Goal: Check status: Check status

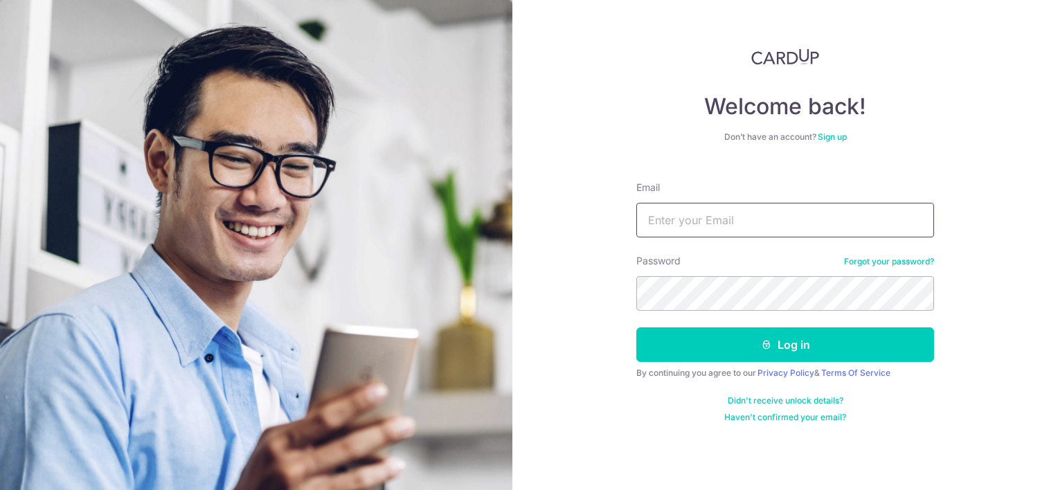
type input "[EMAIL_ADDRESS][DOMAIN_NAME]"
click at [591, 284] on div "Welcome back! Don’t have an account? Sign up Email bryan82zzr@yahoo.com Passwor…" at bounding box center [785, 245] width 546 height 490
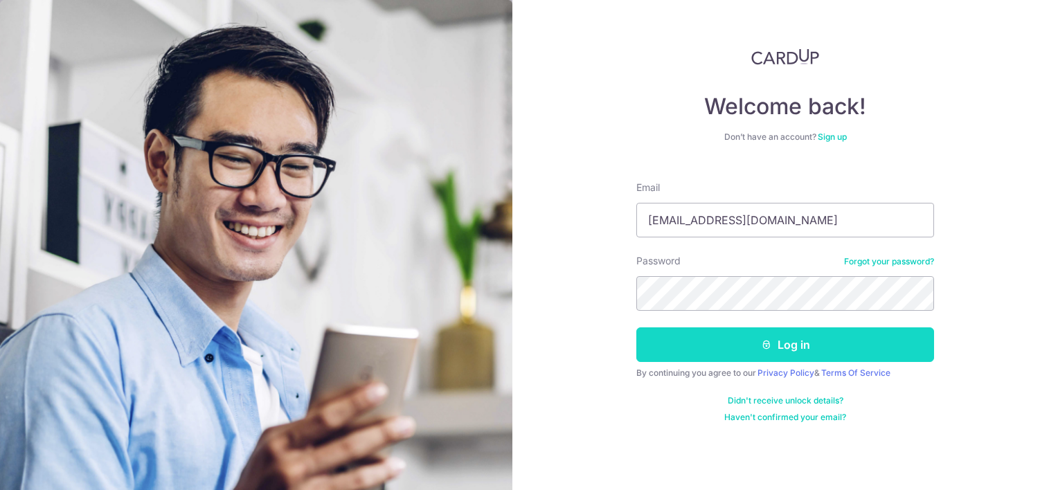
click at [639, 351] on button "Log in" at bounding box center [785, 345] width 298 height 35
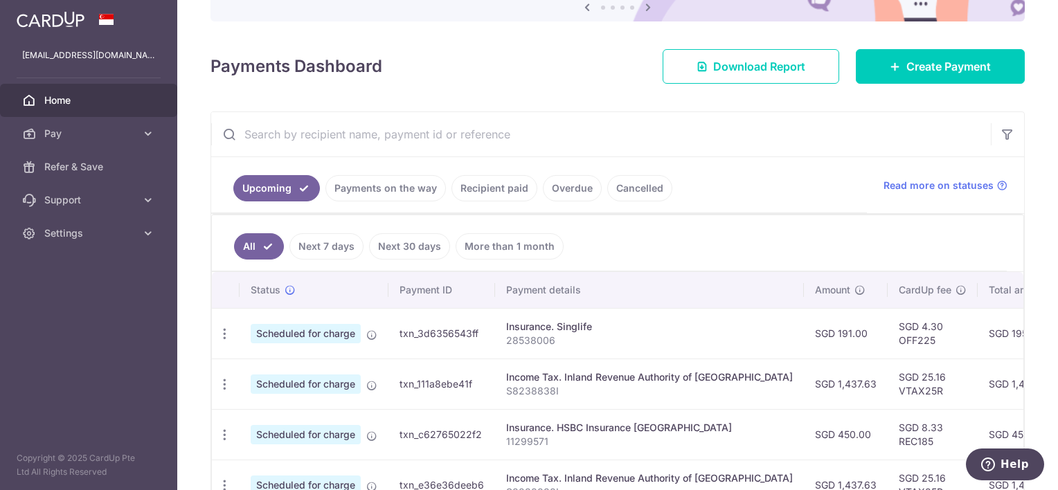
scroll to position [209, 0]
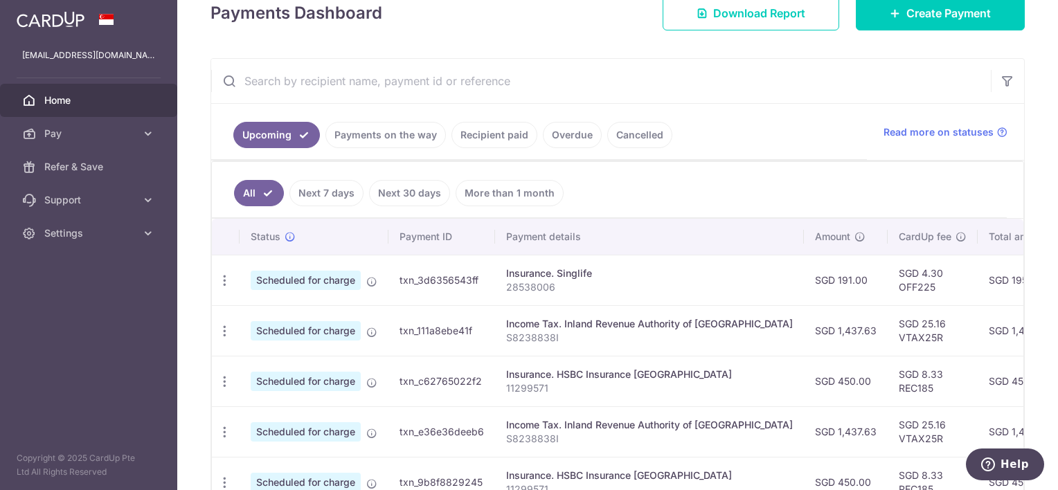
click at [64, 100] on span "Home" at bounding box center [89, 100] width 91 height 14
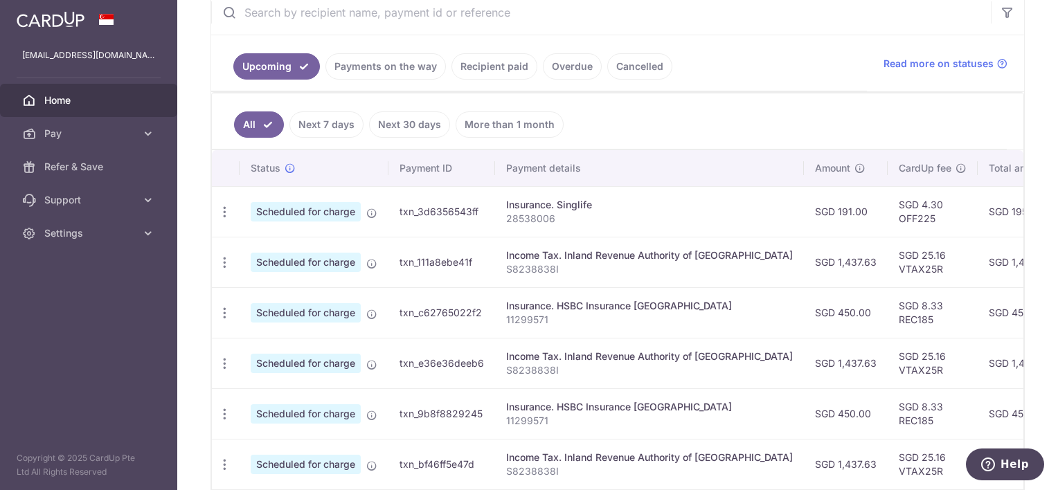
scroll to position [278, 0]
drag, startPoint x: 520, startPoint y: 491, endPoint x: 668, endPoint y: 498, distance: 148.4
click at [663, 485] on tbody "Update payment Cancel payment Scheduled for charge txn_3d6356543ff Insurance. S…" at bounding box center [777, 413] width 1130 height 455
click at [541, 264] on p "S8238838I" at bounding box center [649, 269] width 287 height 14
click at [393, 60] on link "Payments on the way" at bounding box center [385, 66] width 120 height 26
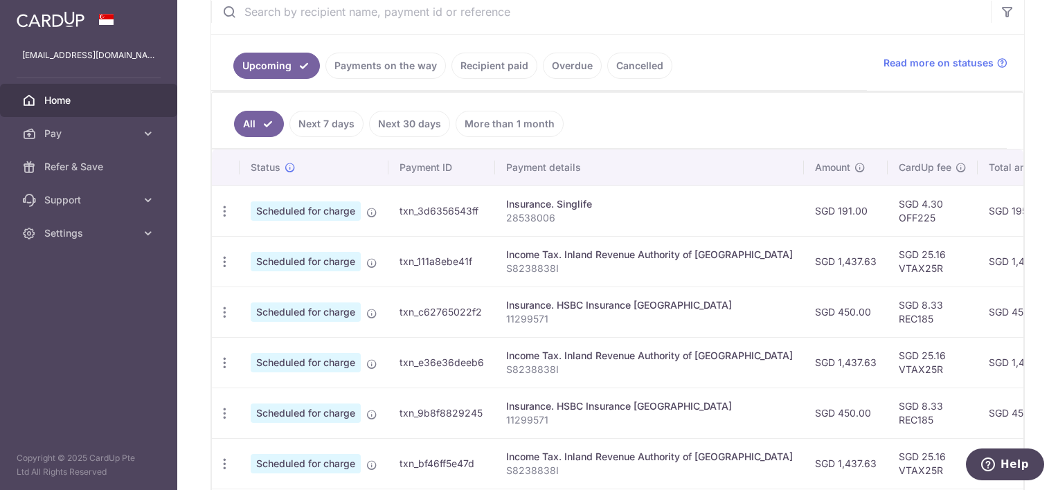
scroll to position [127, 0]
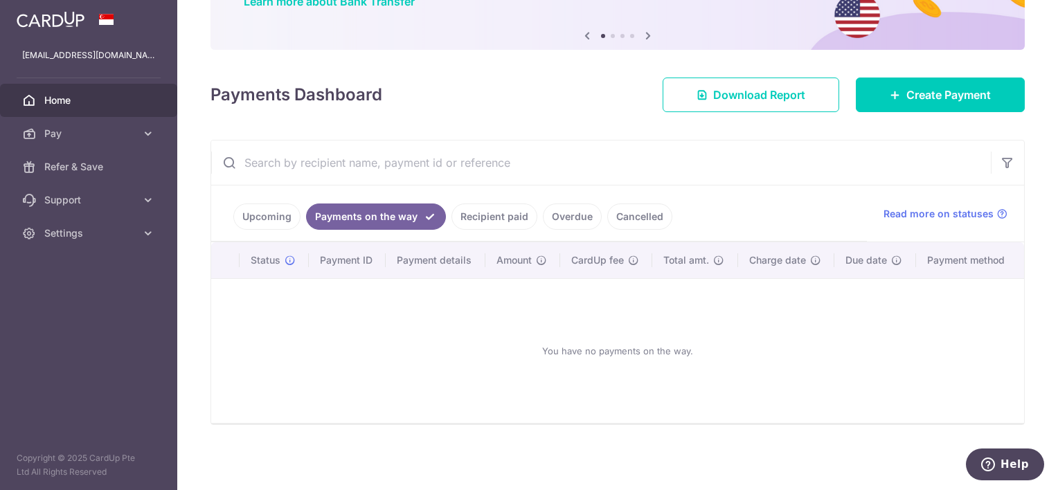
click at [476, 218] on link "Recipient paid" at bounding box center [495, 217] width 86 height 26
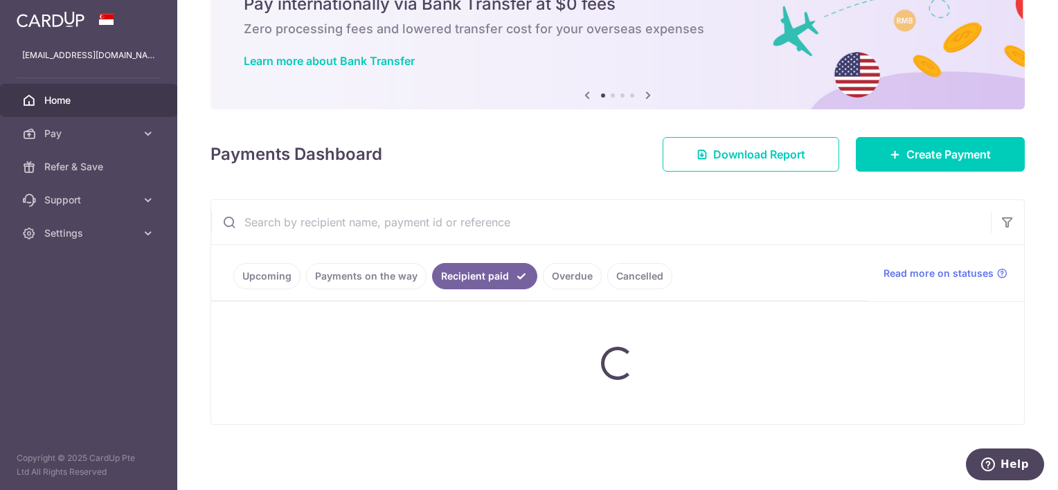
scroll to position [278, 0]
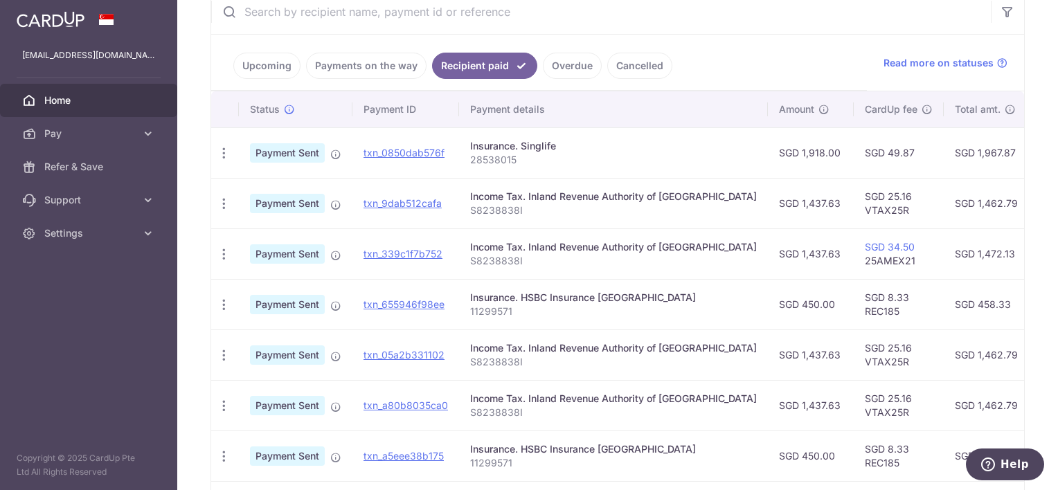
drag, startPoint x: 464, startPoint y: 194, endPoint x: 745, endPoint y: 269, distance: 291.1
click at [742, 269] on tbody "PDF Receipt Payment Sent txn_0850dab576f Insurance. Singlife 28538015 SGD 1,918…" at bounding box center [760, 380] width 1098 height 506
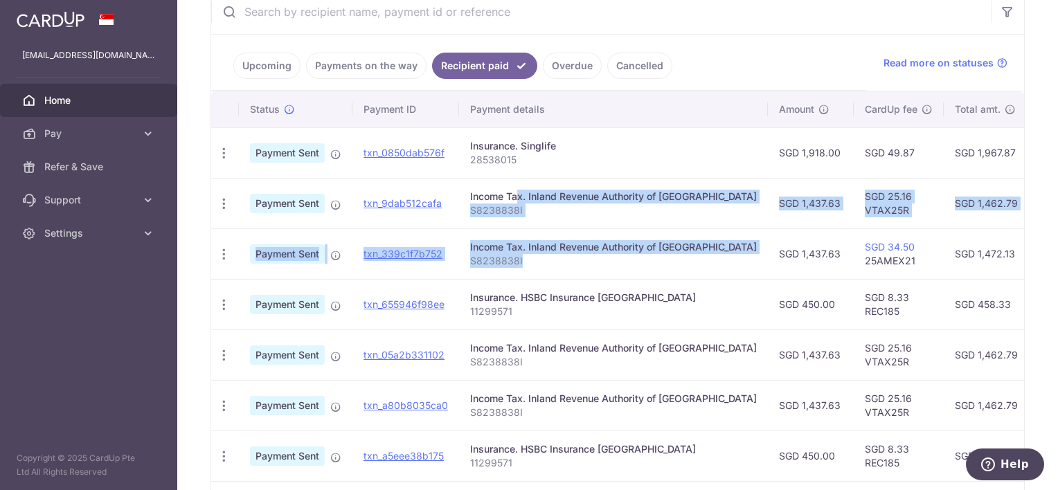
click at [731, 269] on td "Income Tax. Inland Revenue Authority of [GEOGRAPHIC_DATA] S8238838I" at bounding box center [613, 254] width 309 height 51
click at [726, 269] on td "Income Tax. Inland Revenue Authority of [GEOGRAPHIC_DATA] S8238838I" at bounding box center [613, 254] width 309 height 51
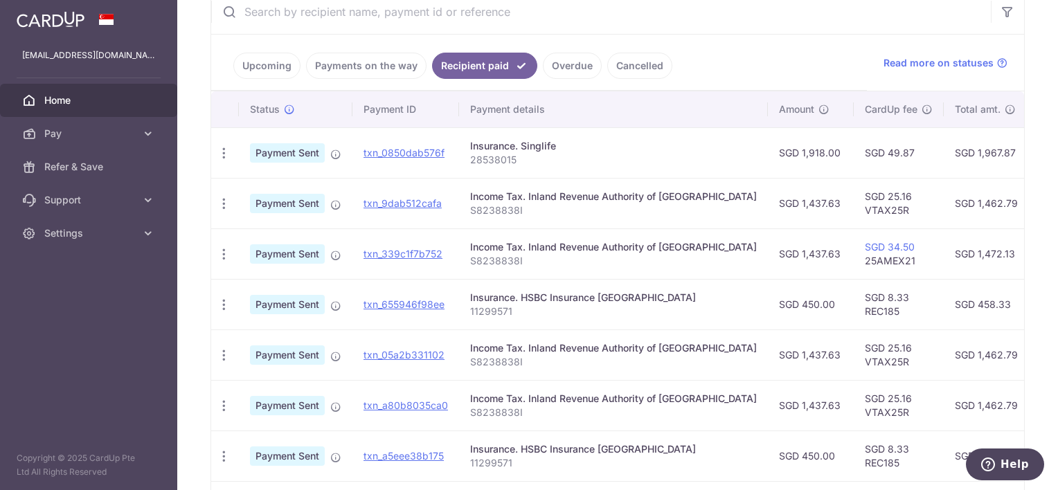
drag, startPoint x: 683, startPoint y: 264, endPoint x: 463, endPoint y: 200, distance: 229.3
click at [463, 199] on tbody "PDF Receipt Payment Sent txn_0850dab576f Insurance. Singlife 28538015 SGD 1,918…" at bounding box center [760, 380] width 1098 height 506
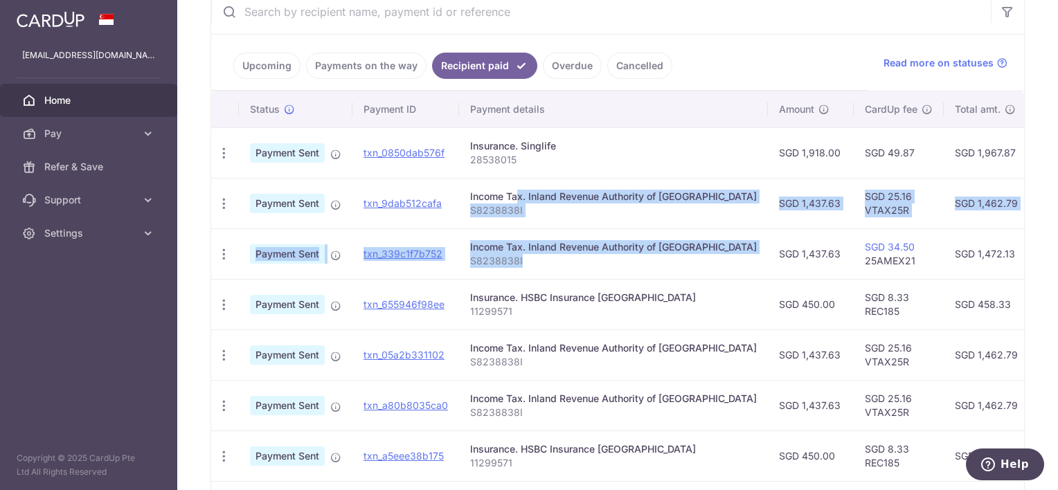
click at [503, 240] on td "Income Tax. Inland Revenue Authority of [GEOGRAPHIC_DATA] S8238838I" at bounding box center [613, 254] width 309 height 51
click at [69, 98] on span "Home" at bounding box center [89, 100] width 91 height 14
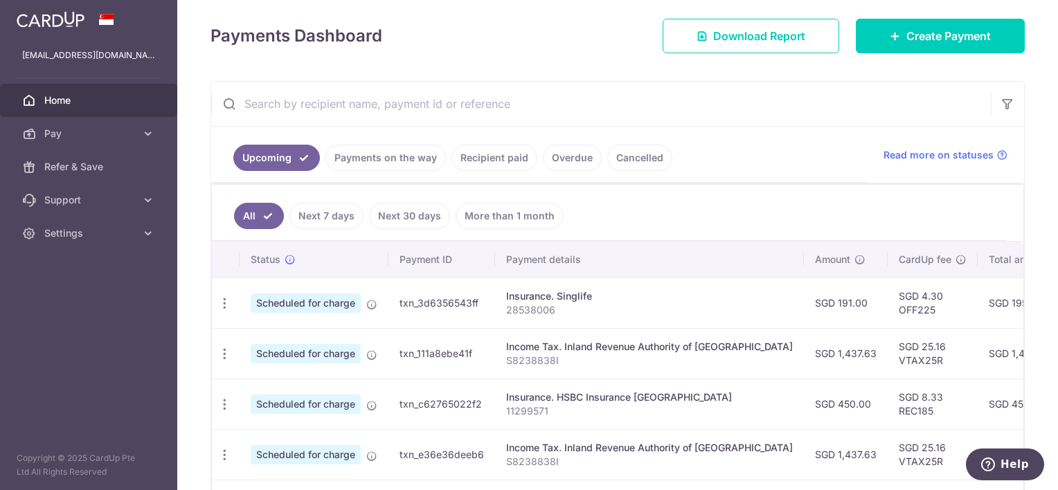
scroll to position [209, 0]
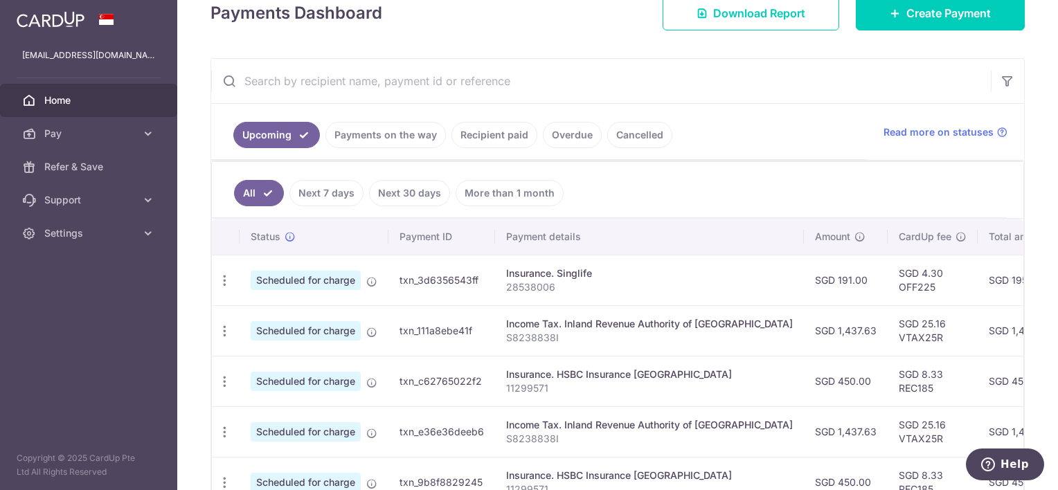
drag, startPoint x: 499, startPoint y: 321, endPoint x: 746, endPoint y: 325, distance: 246.6
click at [740, 322] on td "Income Tax. Inland Revenue Authority of [GEOGRAPHIC_DATA] S8238838I" at bounding box center [649, 330] width 309 height 51
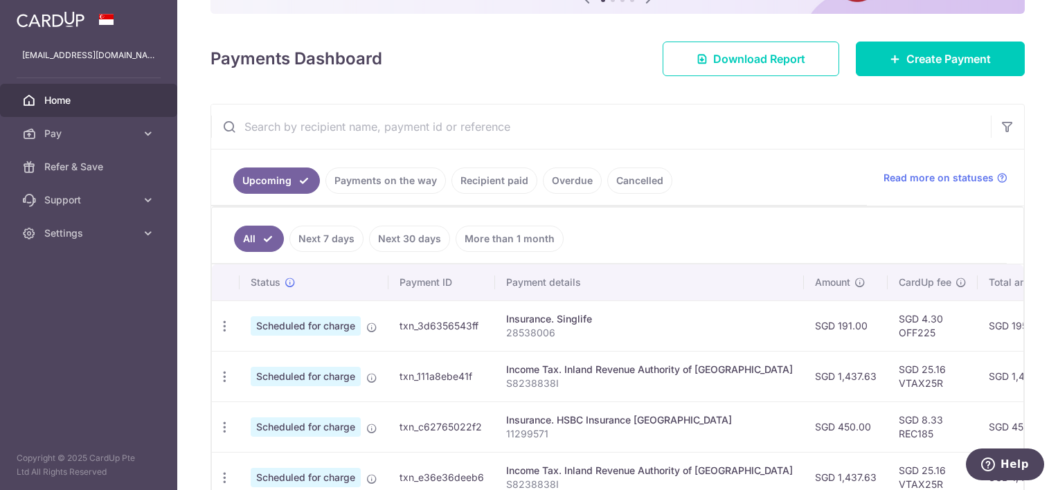
scroll to position [69, 0]
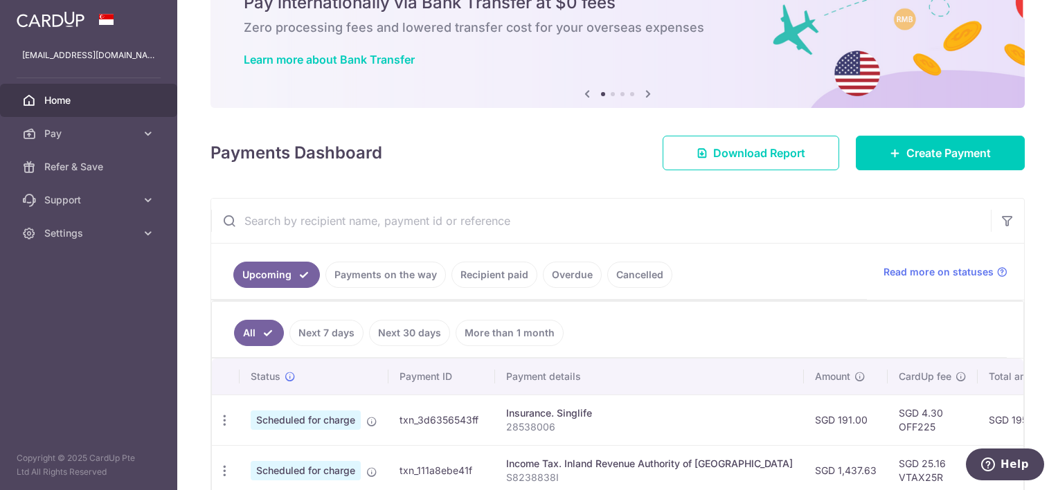
click at [383, 220] on input "text" at bounding box center [601, 221] width 780 height 44
paste input "Income Tax. Inland Revenue Authority of [GEOGRAPHIC_DATA]"
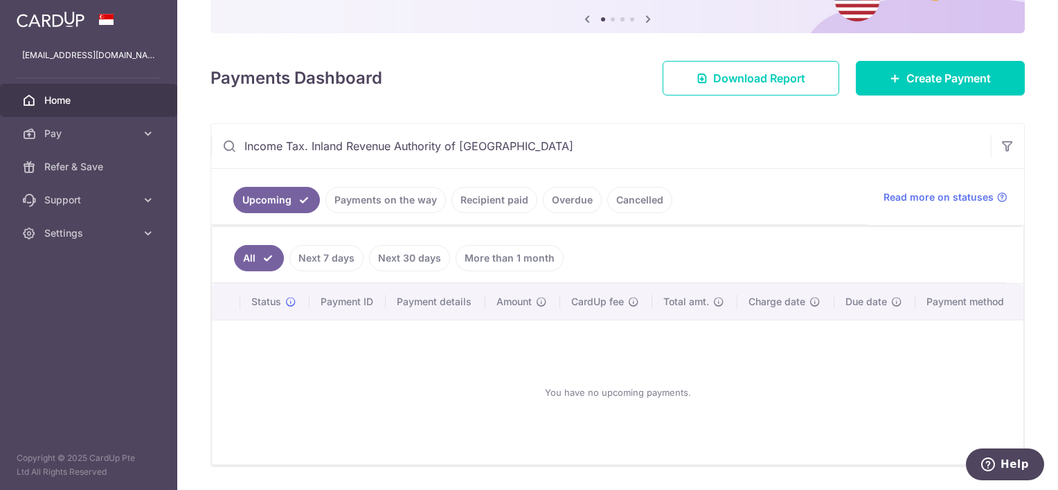
scroll to position [186, 0]
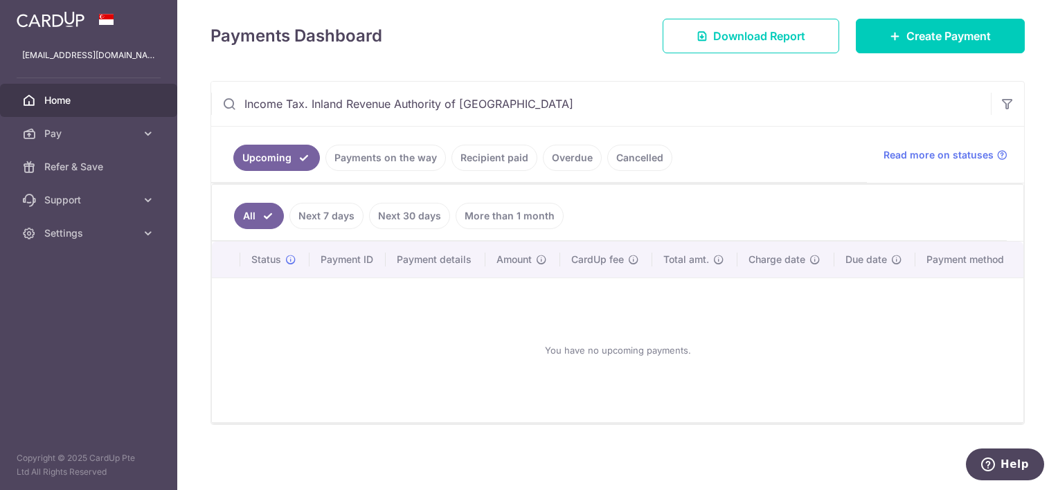
click at [359, 310] on div "You have no upcoming payments." at bounding box center [618, 350] width 778 height 122
click at [512, 216] on link "More than 1 month" at bounding box center [510, 216] width 108 height 26
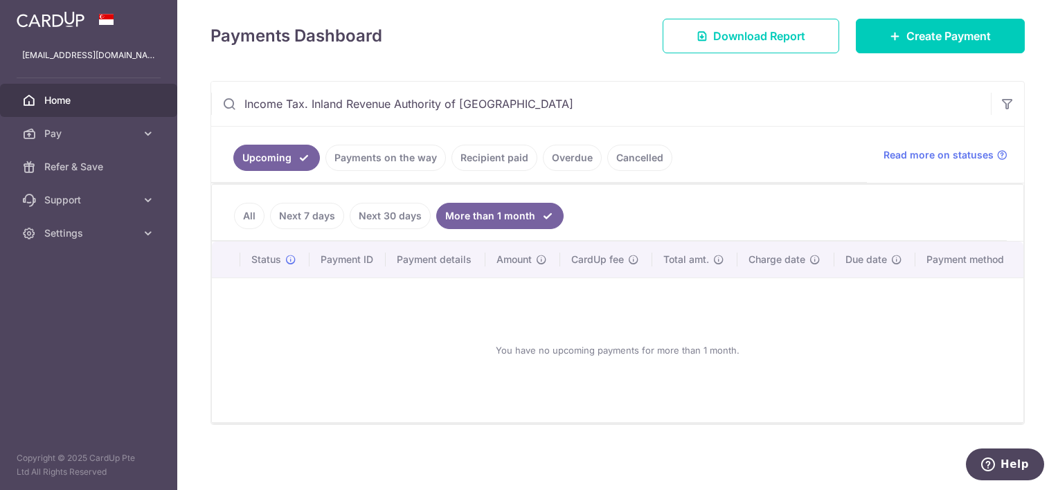
click at [260, 212] on link "All" at bounding box center [249, 216] width 30 height 26
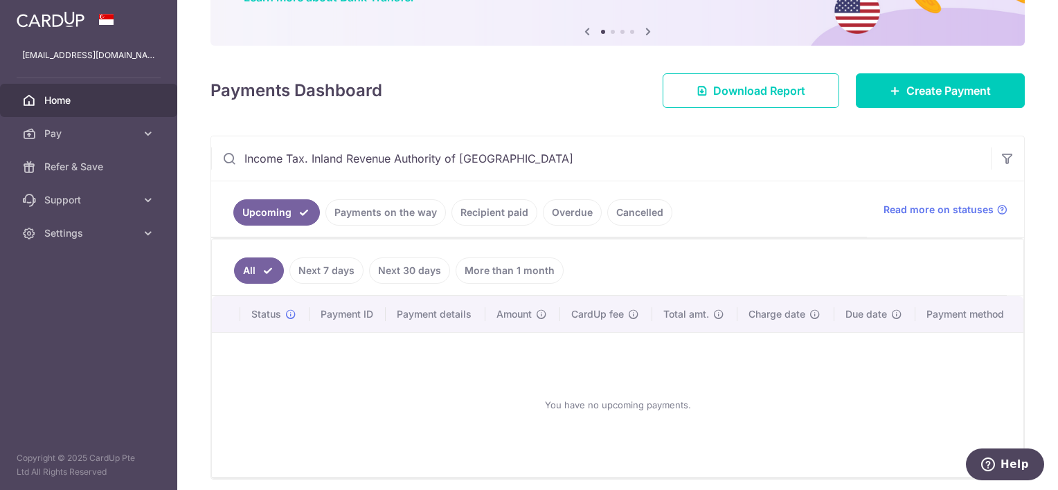
scroll to position [46, 0]
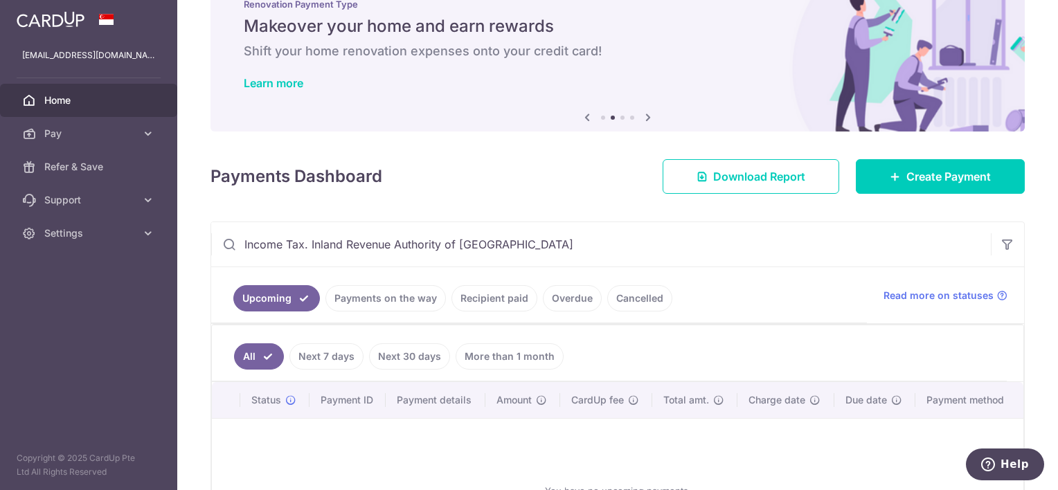
click at [845, 253] on input "Income Tax. Inland Revenue Authority of [GEOGRAPHIC_DATA]" at bounding box center [601, 244] width 780 height 44
drag, startPoint x: 503, startPoint y: 245, endPoint x: 305, endPoint y: 240, distance: 197.4
click at [305, 240] on input "Income Tax. Inland Revenue Authority of [GEOGRAPHIC_DATA]" at bounding box center [601, 244] width 780 height 44
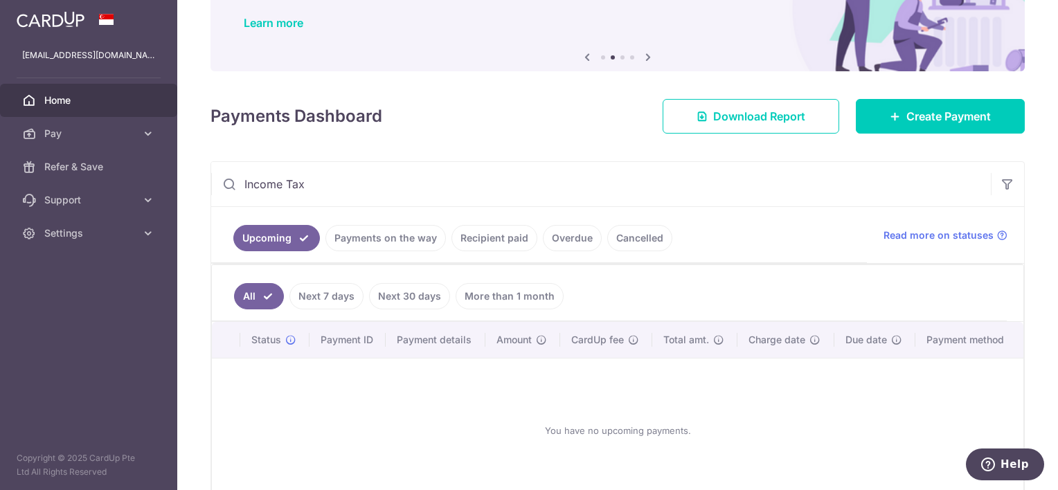
scroll to position [186, 0]
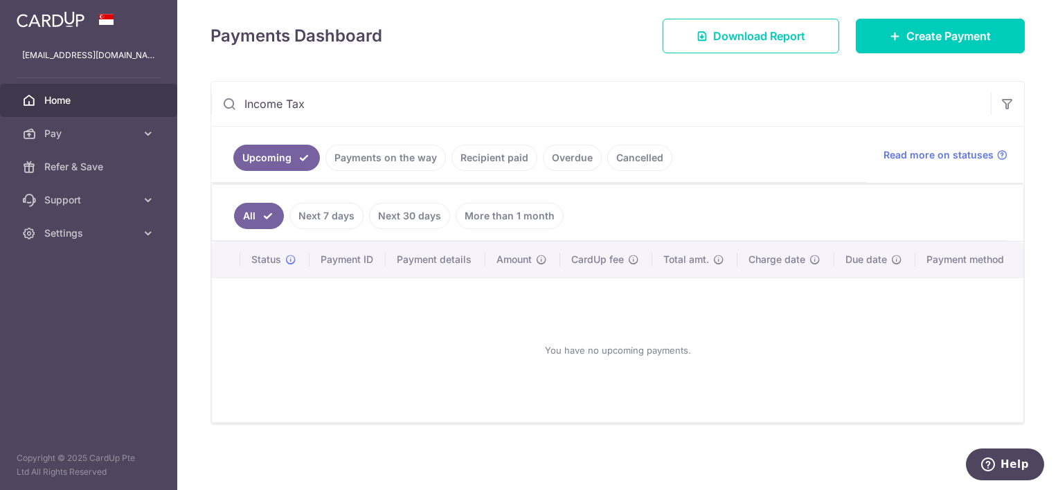
type input "Income Tax"
click at [66, 102] on span "Home" at bounding box center [89, 100] width 91 height 14
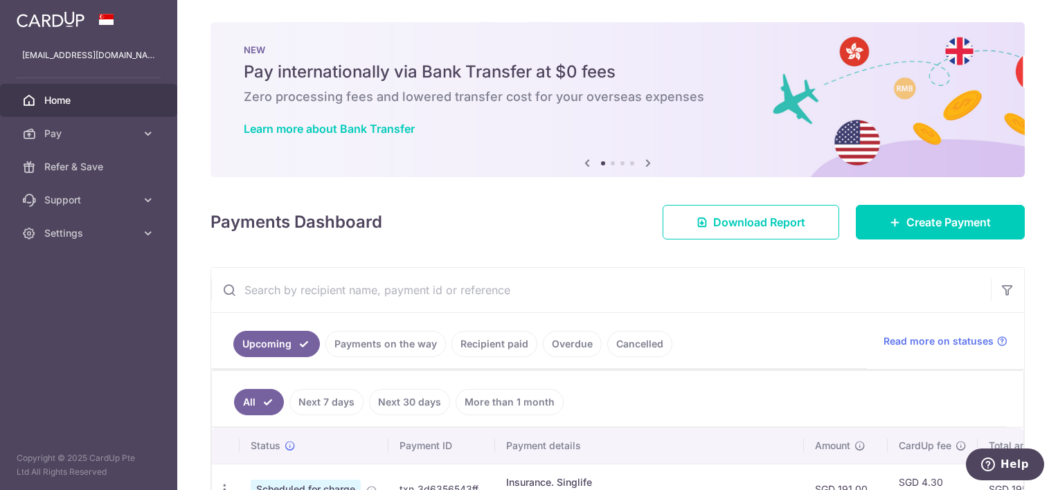
scroll to position [209, 0]
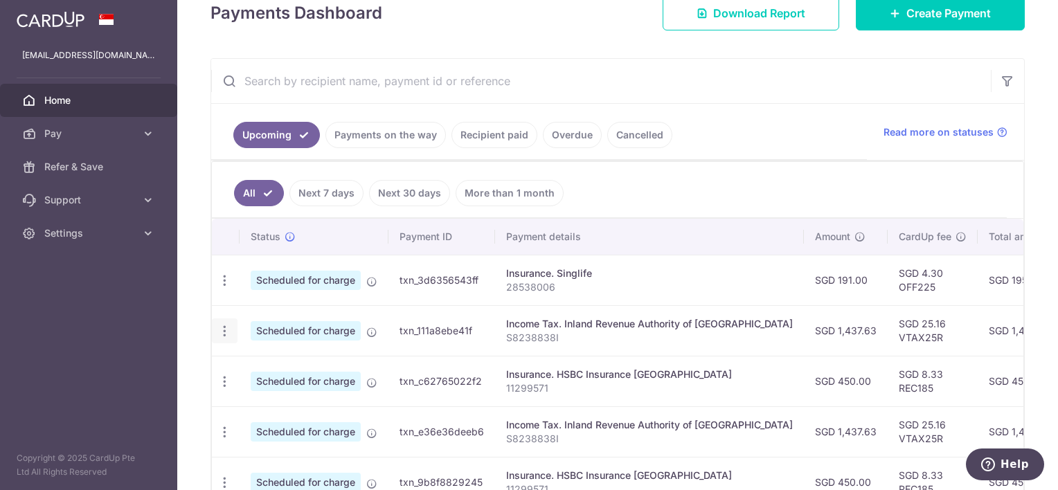
click at [228, 330] on icon "button" at bounding box center [224, 331] width 15 height 15
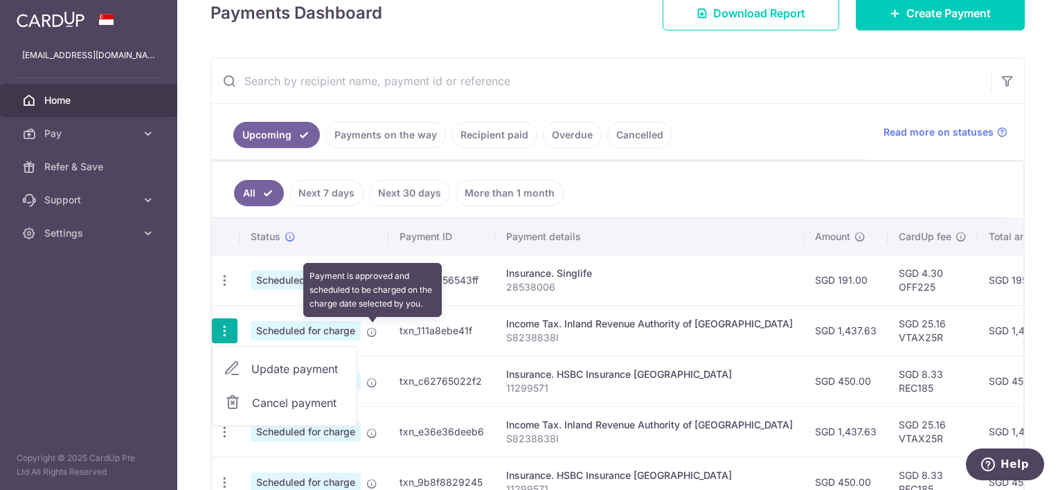
click at [372, 328] on icon at bounding box center [371, 332] width 11 height 11
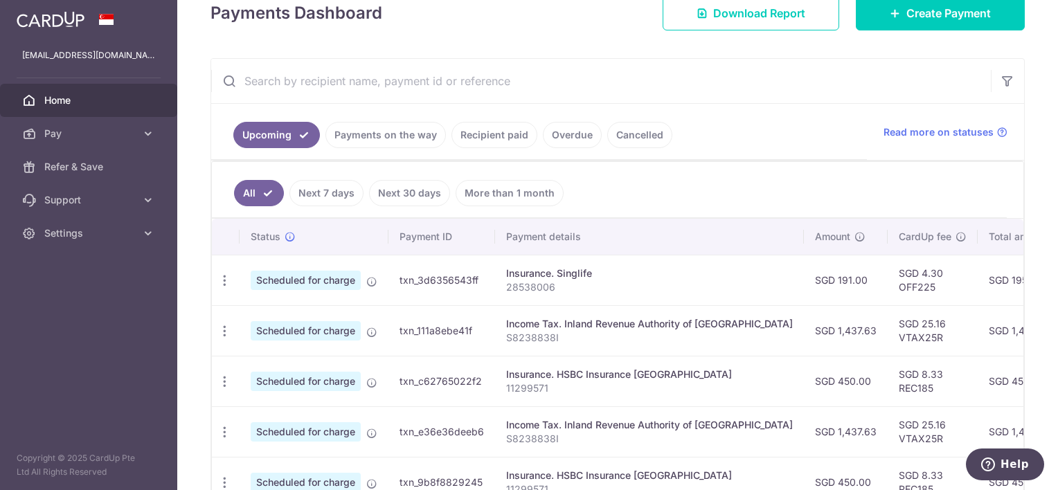
click at [504, 331] on td "Income Tax. Inland Revenue Authority of [GEOGRAPHIC_DATA] S8238838I" at bounding box center [649, 330] width 309 height 51
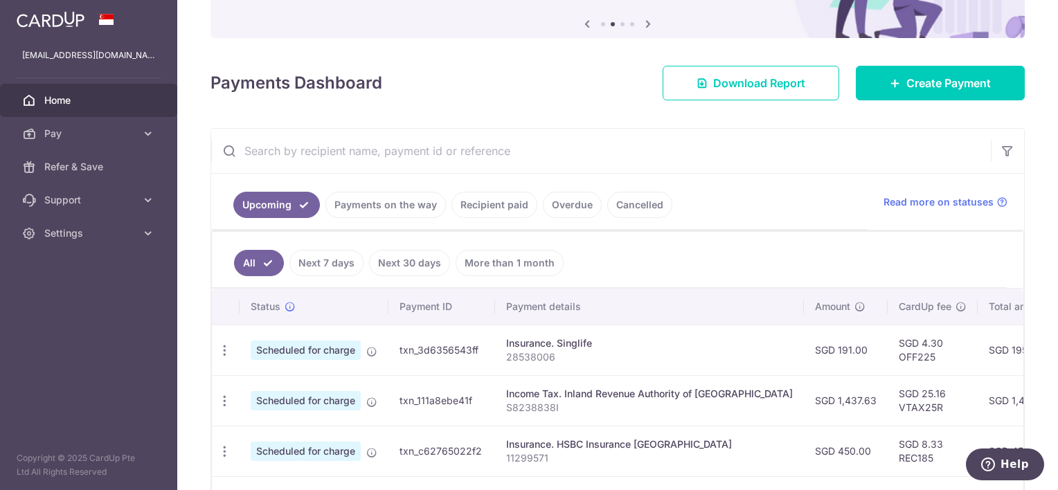
click at [349, 154] on input "text" at bounding box center [601, 151] width 780 height 44
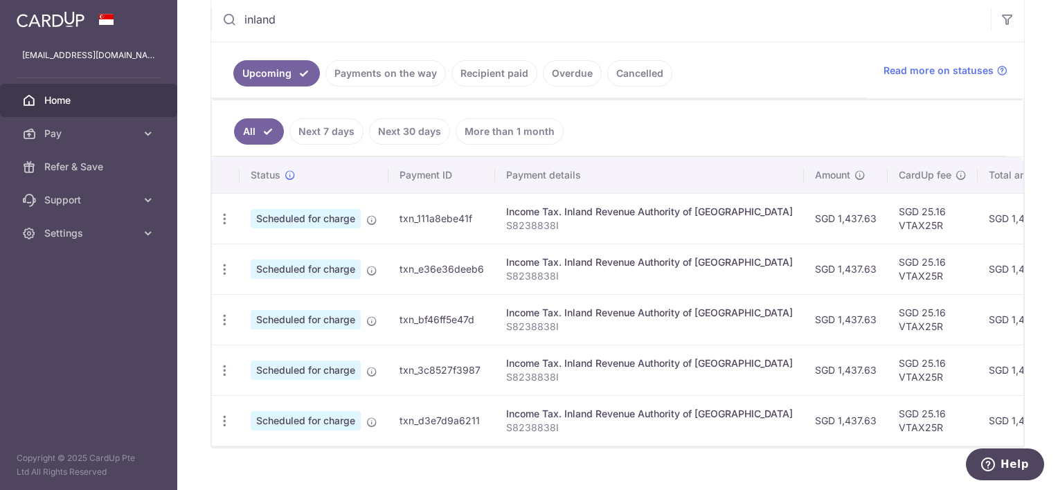
scroll to position [161, 0]
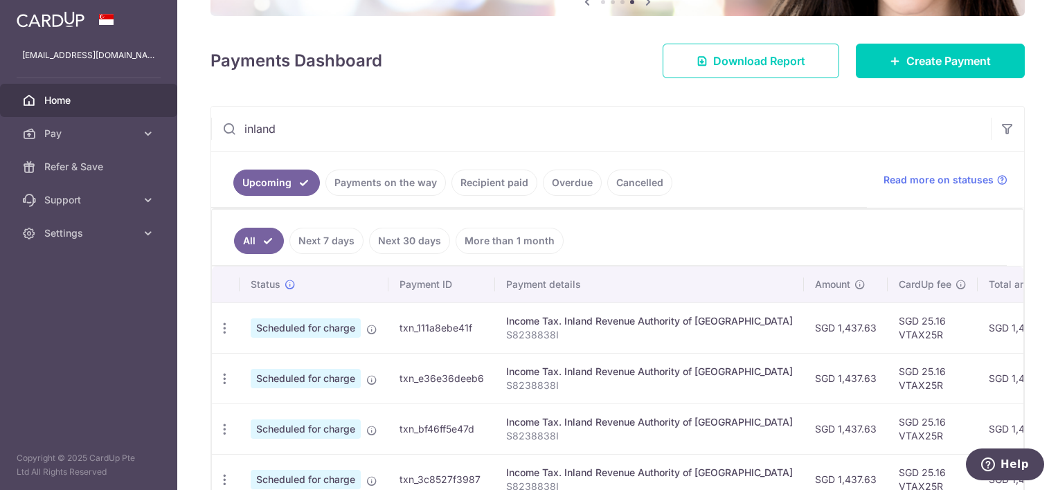
drag, startPoint x: 566, startPoint y: 322, endPoint x: 742, endPoint y: 325, distance: 175.9
click at [736, 325] on div "Income Tax. Inland Revenue Authority of [GEOGRAPHIC_DATA]" at bounding box center [649, 321] width 287 height 14
click at [654, 321] on div "Income Tax. Inland Revenue Authority of [GEOGRAPHIC_DATA]" at bounding box center [649, 321] width 287 height 14
click at [574, 318] on div "Income Tax. Inland Revenue Authority of [GEOGRAPHIC_DATA]" at bounding box center [649, 321] width 287 height 14
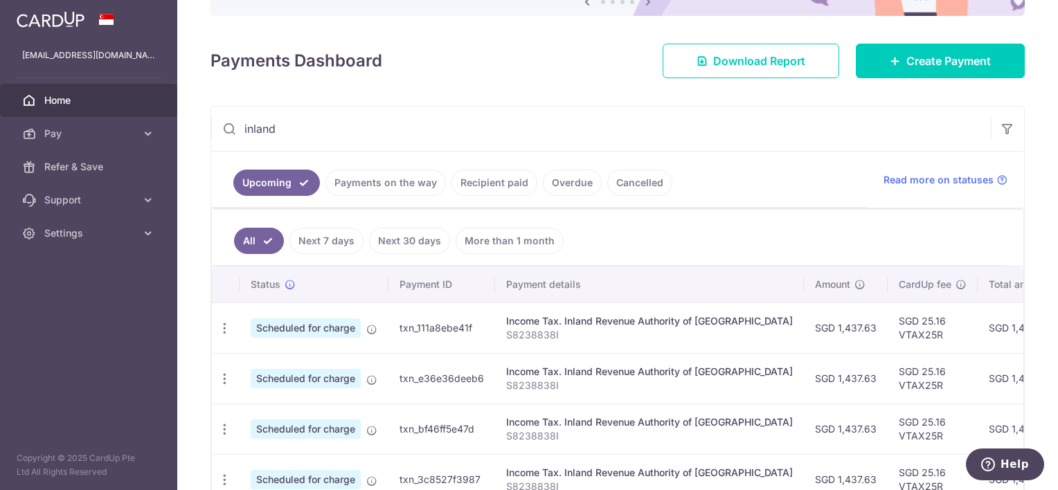
drag, startPoint x: 564, startPoint y: 320, endPoint x: 742, endPoint y: 323, distance: 178.0
click at [742, 323] on div "Income Tax. Inland Revenue Authority of [GEOGRAPHIC_DATA]" at bounding box center [649, 321] width 287 height 14
drag, startPoint x: 300, startPoint y: 128, endPoint x: 175, endPoint y: 114, distance: 126.2
click at [169, 114] on main "[EMAIL_ADDRESS][DOMAIN_NAME] Home Pay Payments Recipients Cards Refer & Save Su…" at bounding box center [529, 245] width 1058 height 490
paste input "Inland Revenue Authority of [GEOGRAPHIC_DATA]"
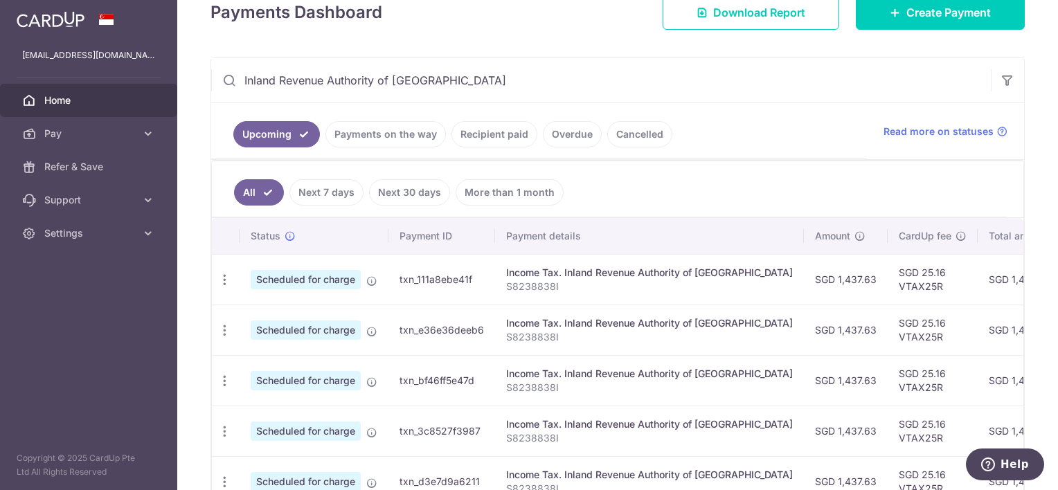
scroll to position [301, 0]
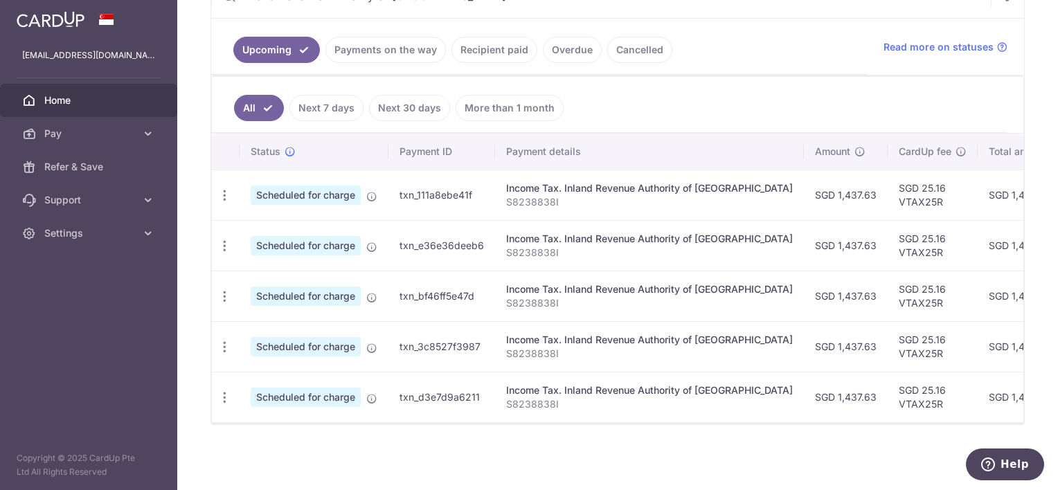
type input "Inland Revenue Authority of [GEOGRAPHIC_DATA]"
drag, startPoint x: 506, startPoint y: 183, endPoint x: 581, endPoint y: 190, distance: 75.9
click at [581, 190] on td "Income Tax. Inland Revenue Authority of [GEOGRAPHIC_DATA] S8238838I" at bounding box center [649, 195] width 309 height 51
drag, startPoint x: 581, startPoint y: 190, endPoint x: 526, endPoint y: 239, distance: 73.1
click at [547, 241] on td "Income Tax. Inland Revenue Authority of [GEOGRAPHIC_DATA] S8238838I" at bounding box center [649, 245] width 309 height 51
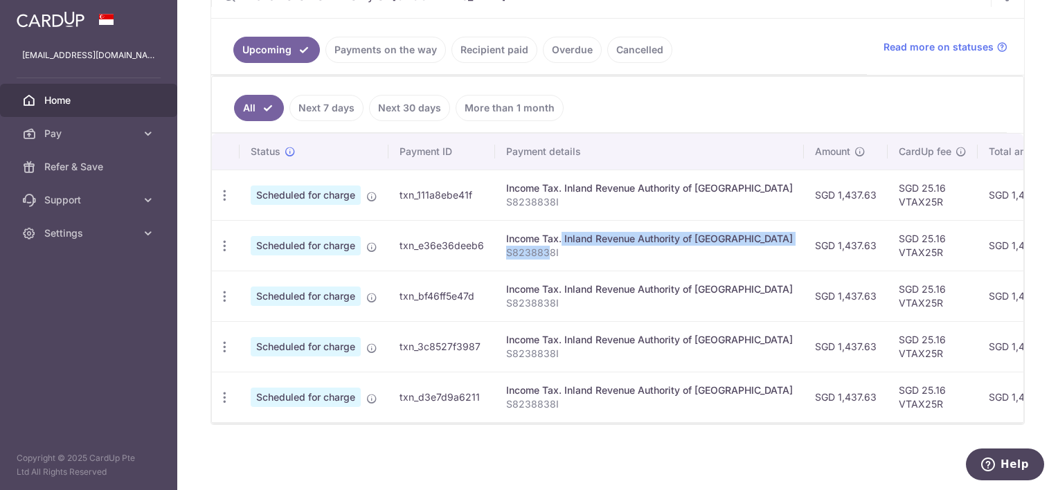
click at [560, 279] on td "Income Tax. Inland Revenue Authority of [GEOGRAPHIC_DATA] S8238838I" at bounding box center [649, 296] width 309 height 51
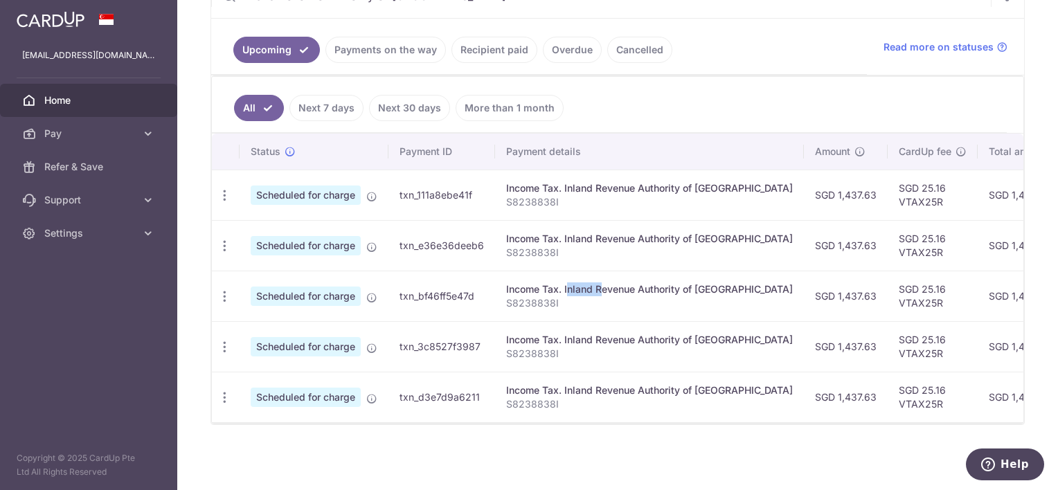
click at [547, 334] on div "Income Tax. Inland Revenue Authority of [GEOGRAPHIC_DATA]" at bounding box center [649, 340] width 287 height 14
click at [576, 384] on div "Income Tax. Inland Revenue Authority of [GEOGRAPHIC_DATA]" at bounding box center [649, 391] width 287 height 14
drag, startPoint x: 508, startPoint y: 182, endPoint x: 555, endPoint y: 191, distance: 47.9
click at [555, 190] on td "Income Tax. Inland Revenue Authority of [GEOGRAPHIC_DATA] S8238838I" at bounding box center [649, 195] width 309 height 51
drag, startPoint x: 555, startPoint y: 191, endPoint x: 578, endPoint y: 239, distance: 52.7
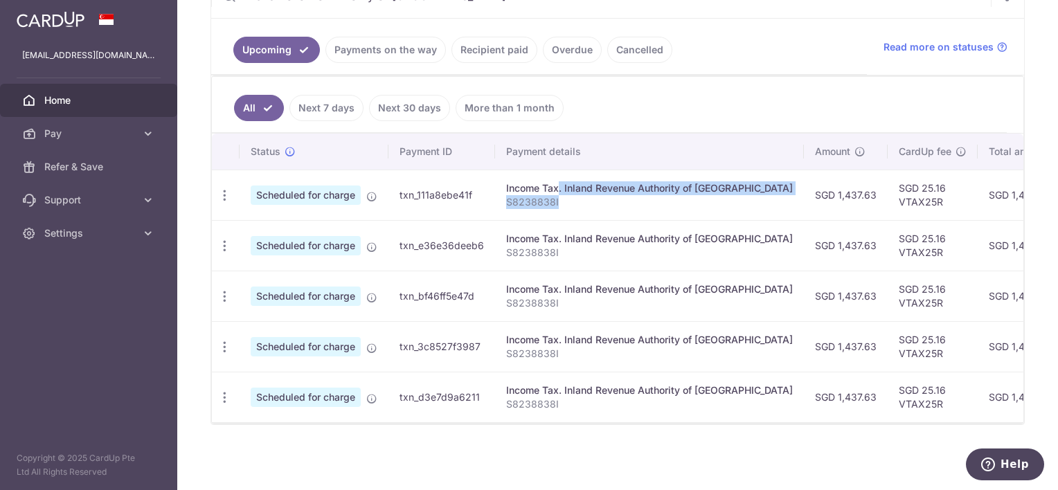
click at [578, 238] on td "Income Tax. Inland Revenue Authority of [GEOGRAPHIC_DATA] S8238838I" at bounding box center [649, 245] width 309 height 51
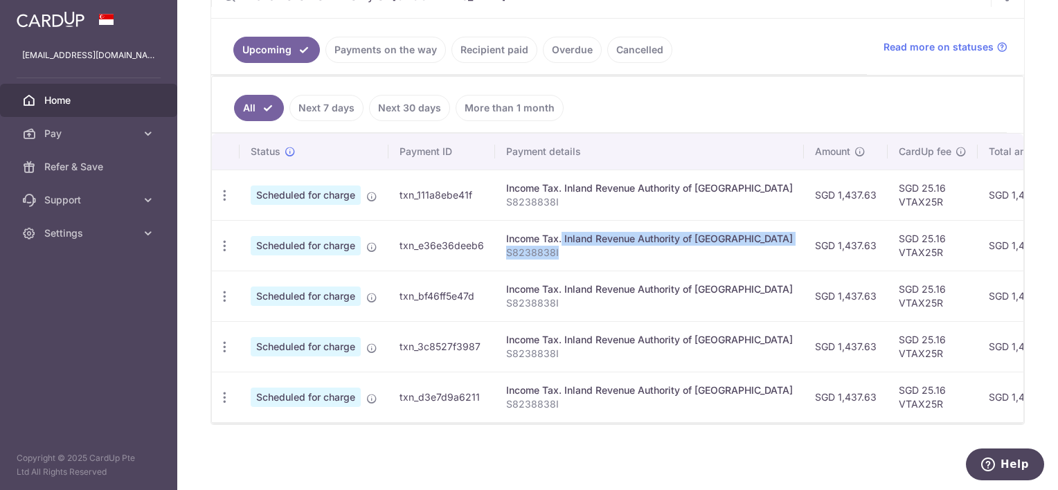
drag, startPoint x: 578, startPoint y: 239, endPoint x: 582, endPoint y: 298, distance: 59.0
click at [584, 298] on td "Income Tax. Inland Revenue Authority of [GEOGRAPHIC_DATA] S8238838I" at bounding box center [649, 296] width 309 height 51
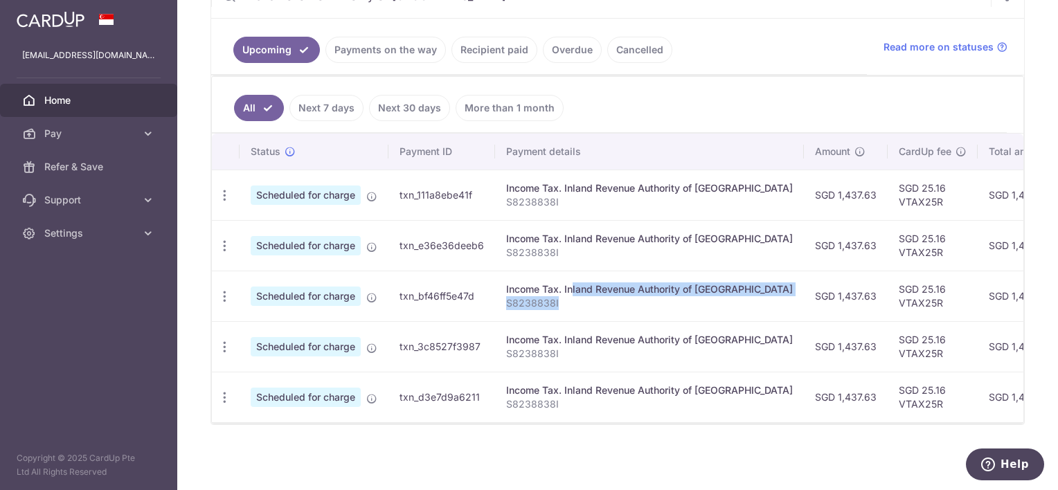
drag, startPoint x: 585, startPoint y: 299, endPoint x: 557, endPoint y: 352, distance: 59.5
click at [557, 351] on td "Income Tax. Inland Revenue Authority of [GEOGRAPHIC_DATA] S8238838I" at bounding box center [649, 346] width 309 height 51
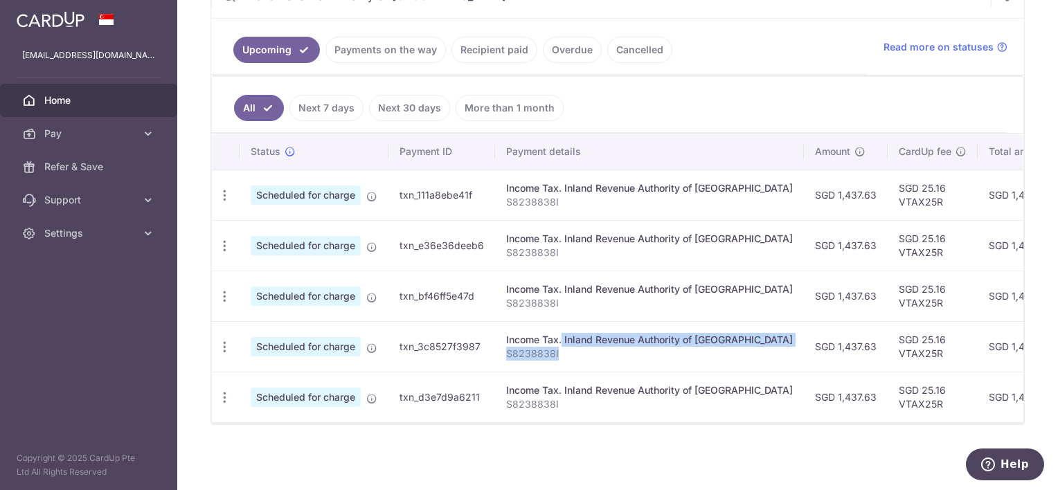
drag, startPoint x: 557, startPoint y: 352, endPoint x: 580, endPoint y: 389, distance: 43.8
click at [580, 389] on div "Income Tax. Inland Revenue Authority of [GEOGRAPHIC_DATA]" at bounding box center [649, 391] width 287 height 14
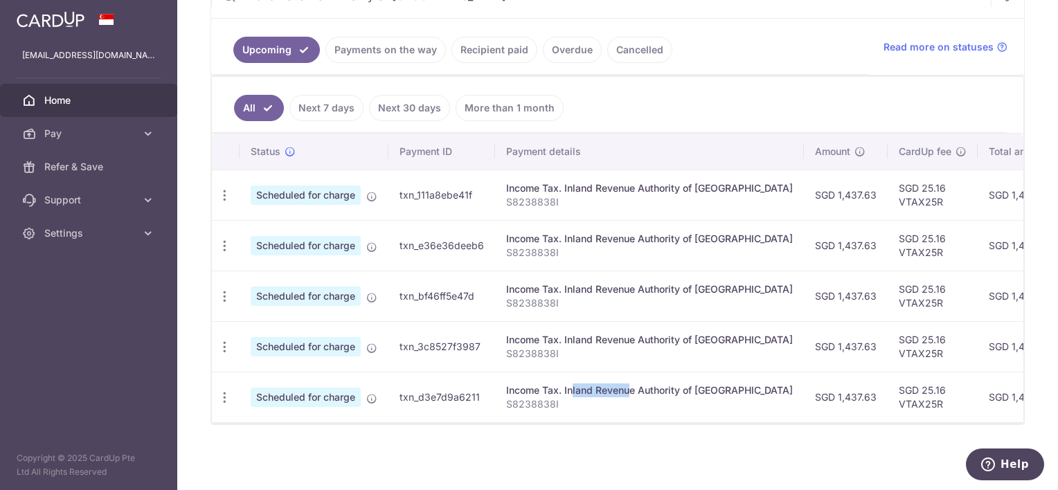
drag, startPoint x: 506, startPoint y: 183, endPoint x: 602, endPoint y: 192, distance: 96.7
click at [602, 192] on td "Income Tax. Inland Revenue Authority of [GEOGRAPHIC_DATA] S8238838I" at bounding box center [649, 195] width 309 height 51
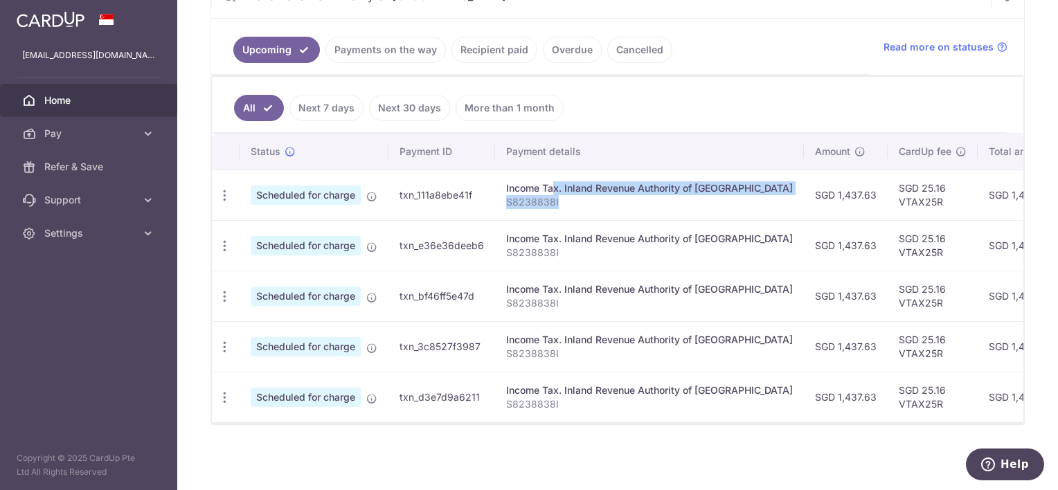
drag, startPoint x: 500, startPoint y: 238, endPoint x: 593, endPoint y: 244, distance: 93.0
click at [593, 244] on td "Income Tax. Inland Revenue Authority of [GEOGRAPHIC_DATA] S8238838I" at bounding box center [649, 245] width 309 height 51
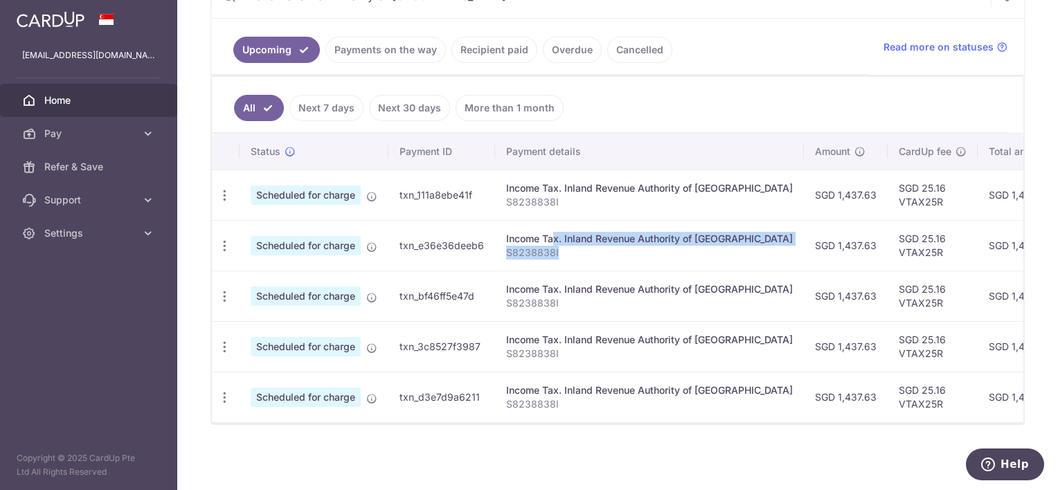
drag, startPoint x: 593, startPoint y: 244, endPoint x: 591, endPoint y: 303, distance: 58.9
click at [591, 303] on td "Income Tax. Inland Revenue Authority of [GEOGRAPHIC_DATA] S8238838I" at bounding box center [649, 296] width 309 height 51
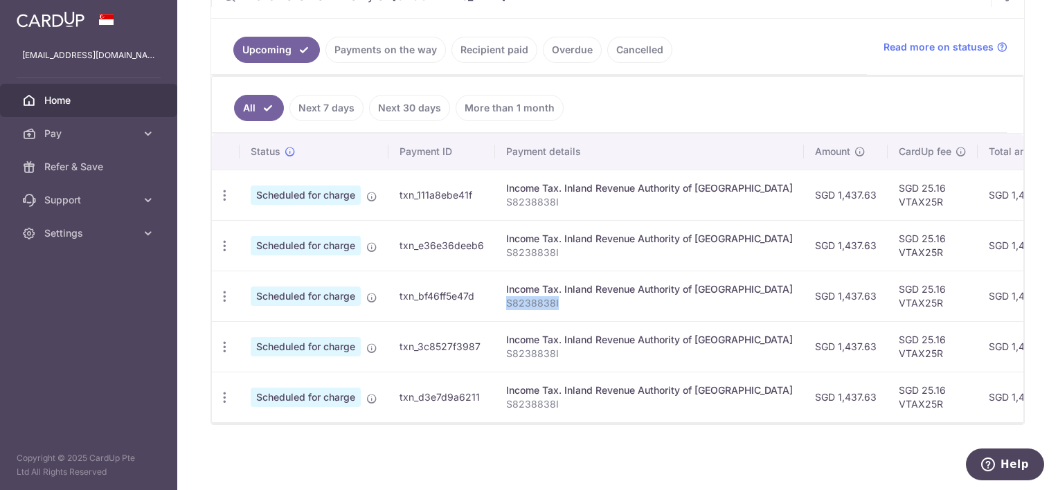
drag, startPoint x: 501, startPoint y: 337, endPoint x: 558, endPoint y: 348, distance: 57.7
click at [558, 347] on td "Income Tax. Inland Revenue Authority of [GEOGRAPHIC_DATA] S8238838I" at bounding box center [649, 346] width 309 height 51
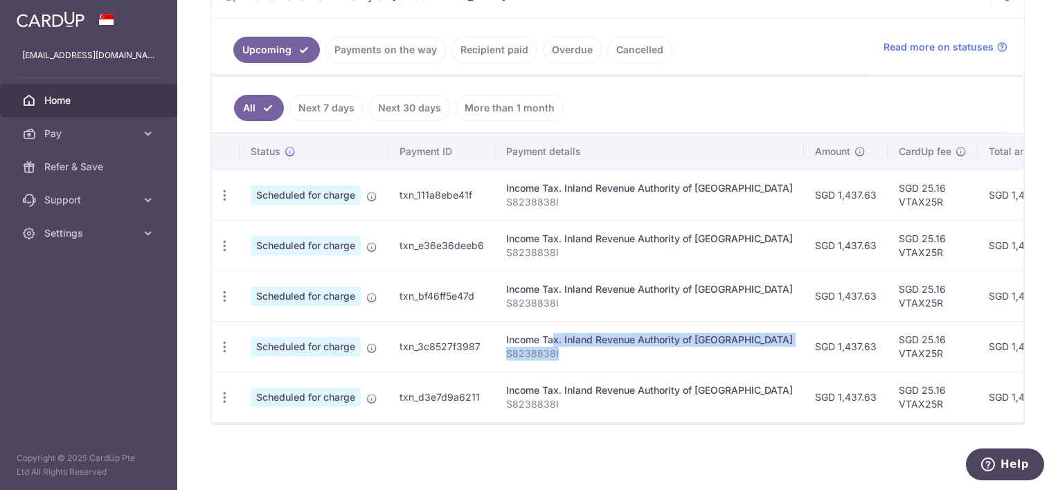
drag, startPoint x: 558, startPoint y: 348, endPoint x: 557, endPoint y: 387, distance: 39.5
click at [575, 389] on div "Income Tax. Inland Revenue Authority of [GEOGRAPHIC_DATA]" at bounding box center [649, 391] width 287 height 14
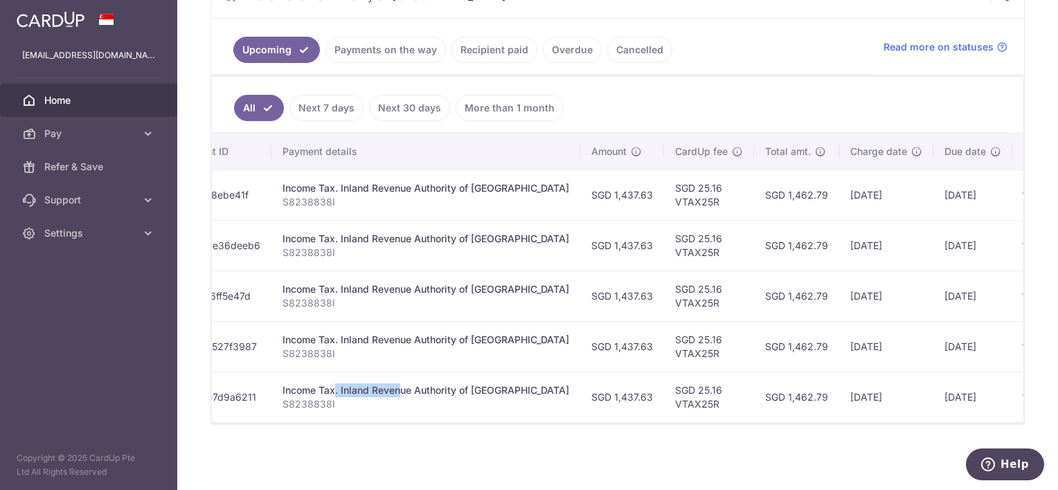
scroll to position [0, 268]
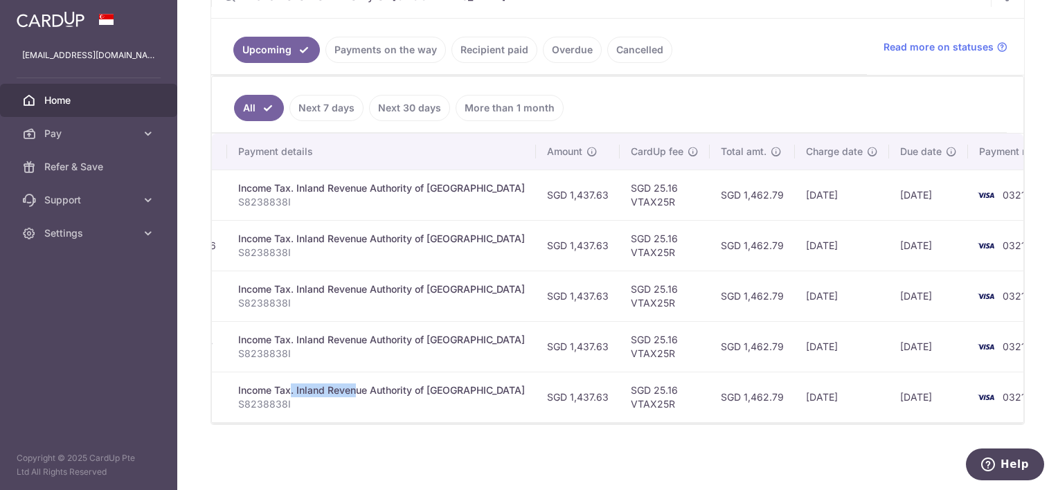
drag, startPoint x: 695, startPoint y: 190, endPoint x: 748, endPoint y: 190, distance: 53.3
click at [742, 191] on tr "Update payment Cancel payment Scheduled for charge txn_111a8ebe41f Income Tax. …" at bounding box center [509, 195] width 1130 height 51
drag, startPoint x: 517, startPoint y: 184, endPoint x: 563, endPoint y: 185, distance: 45.7
click at [563, 186] on td "SGD 1,437.63" at bounding box center [578, 195] width 84 height 51
click at [551, 202] on td "SGD 1,437.63" at bounding box center [578, 195] width 84 height 51
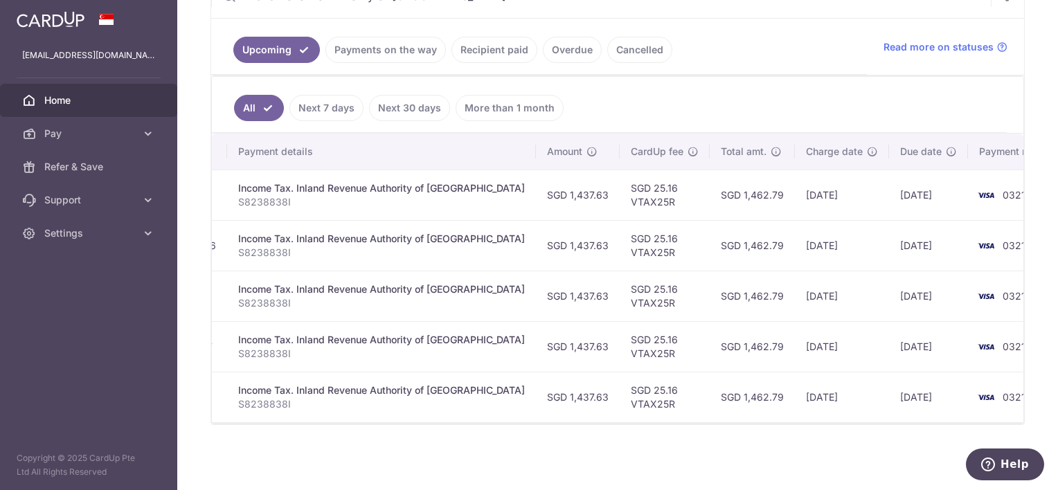
drag, startPoint x: 517, startPoint y: 189, endPoint x: 563, endPoint y: 193, distance: 45.8
click at [562, 193] on td "SGD 1,437.63" at bounding box center [578, 195] width 84 height 51
drag, startPoint x: 519, startPoint y: 240, endPoint x: 565, endPoint y: 241, distance: 46.4
click at [565, 240] on td "SGD 1,437.63" at bounding box center [578, 245] width 84 height 51
drag, startPoint x: 519, startPoint y: 292, endPoint x: 564, endPoint y: 292, distance: 45.7
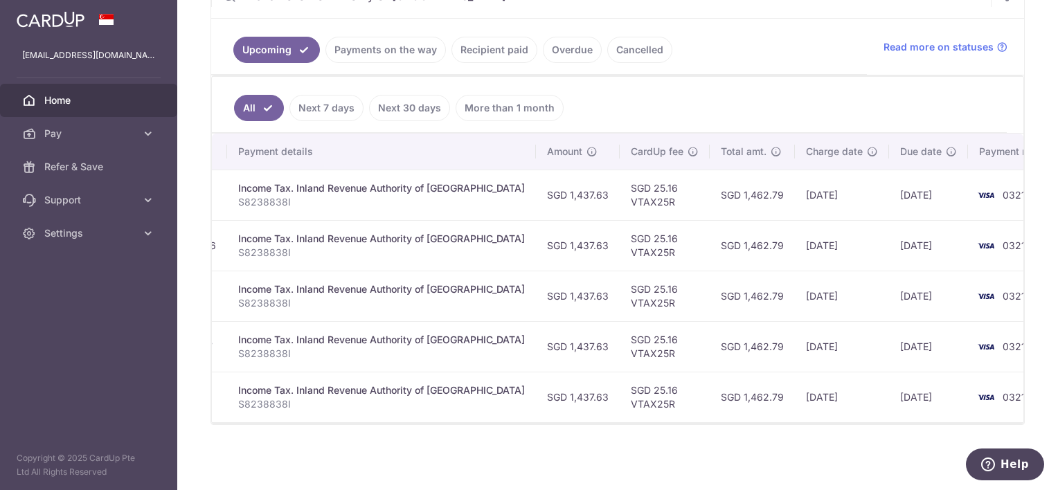
click at [564, 292] on td "SGD 1,437.63" at bounding box center [578, 296] width 84 height 51
drag, startPoint x: 518, startPoint y: 334, endPoint x: 560, endPoint y: 338, distance: 41.7
click at [560, 337] on td "SGD 1,437.63" at bounding box center [578, 346] width 84 height 51
drag, startPoint x: 520, startPoint y: 388, endPoint x: 562, endPoint y: 393, distance: 41.9
click at [561, 393] on td "SGD 1,437.63" at bounding box center [578, 397] width 84 height 51
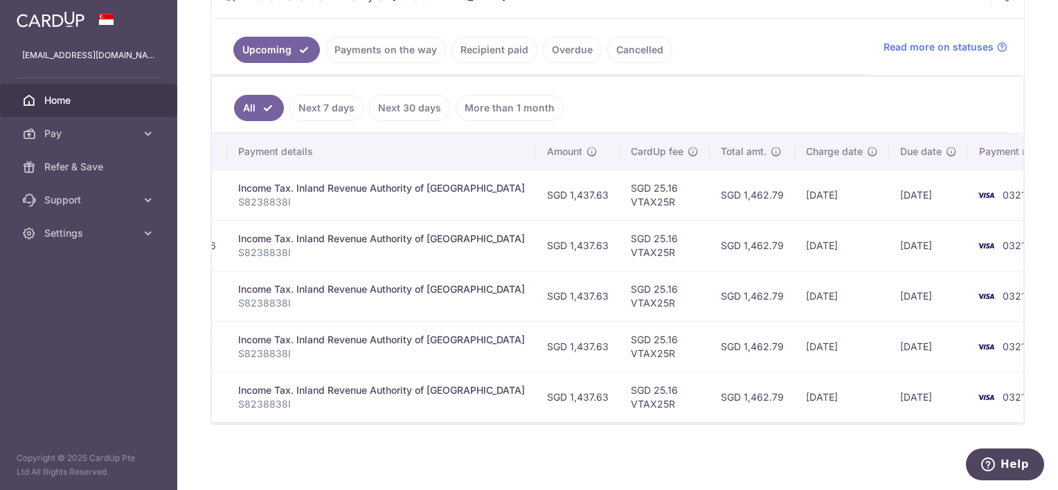
click at [548, 362] on td "SGD 1,437.63" at bounding box center [578, 346] width 84 height 51
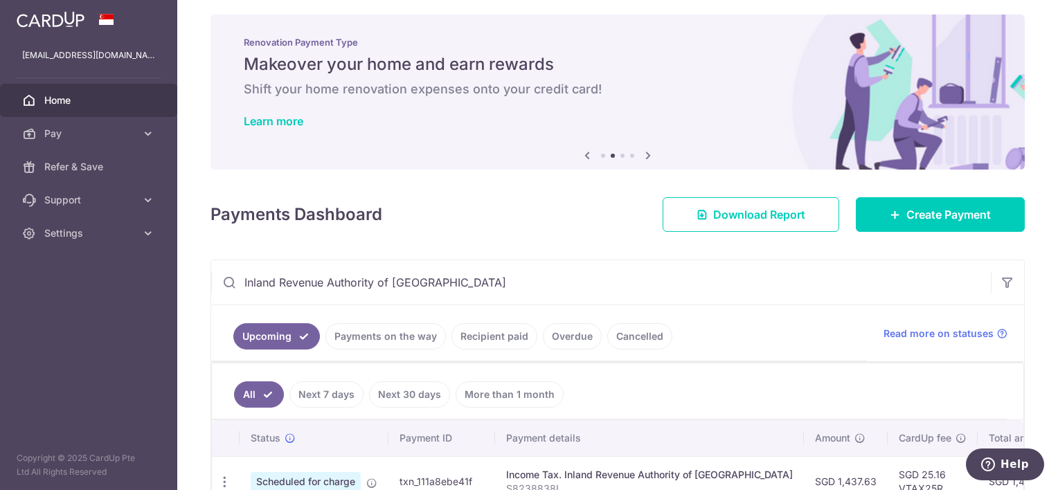
scroll to position [0, 0]
